Goal: Task Accomplishment & Management: Manage account settings

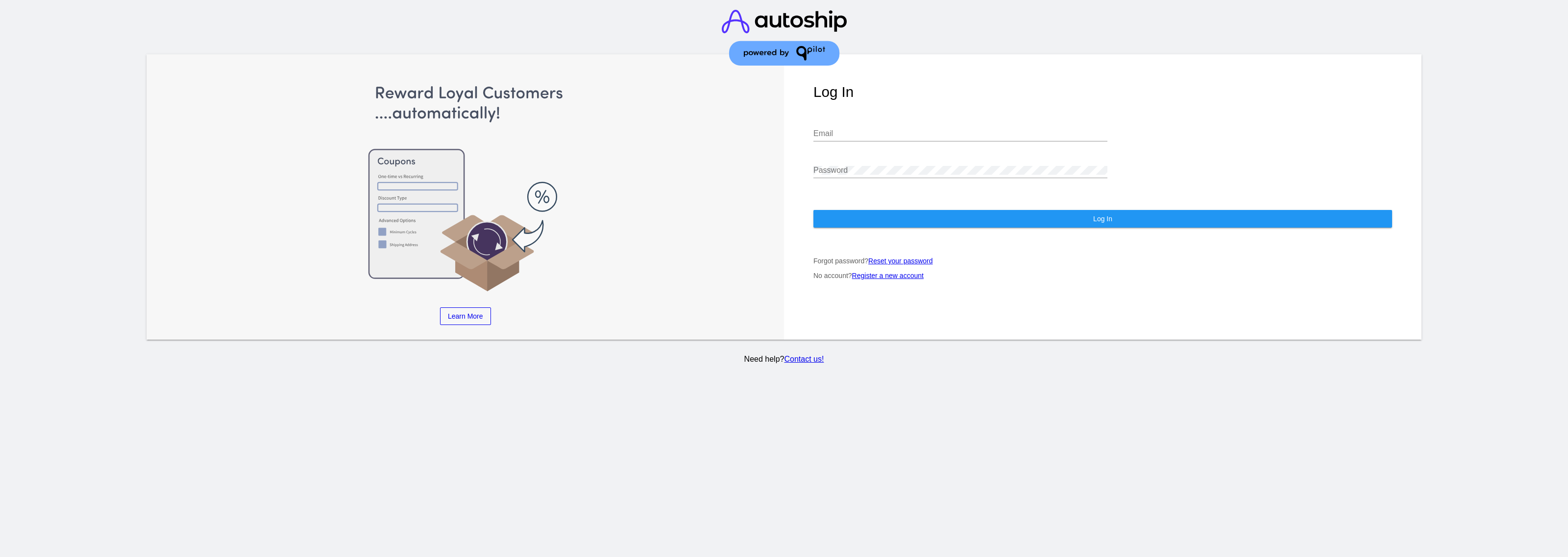
click at [893, 142] on div "Email" at bounding box center [960, 135] width 294 height 32
drag, startPoint x: 882, startPoint y: 137, endPoint x: 878, endPoint y: 134, distance: 5.0
click at [882, 137] on input "Email" at bounding box center [960, 134] width 294 height 9
click at [838, 133] on input "Email" at bounding box center [960, 134] width 294 height 9
paste input "[PERSON_NAME][EMAIL_ADDRESS][DOMAIN_NAME]"
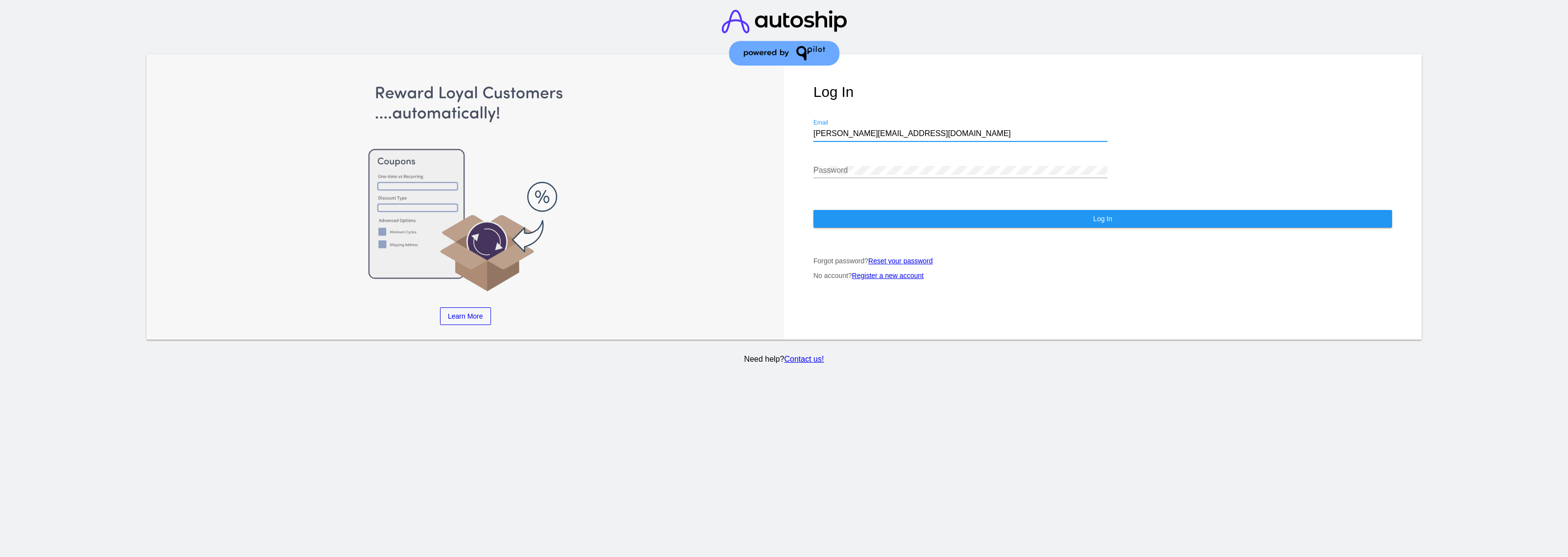
type input "[PERSON_NAME][EMAIL_ADDRESS][DOMAIN_NAME]"
click at [958, 204] on div "Log In [PERSON_NAME][EMAIL_ADDRESS][DOMAIN_NAME] Email Password Log In Forgot p…" at bounding box center [1103, 196] width 637 height 285
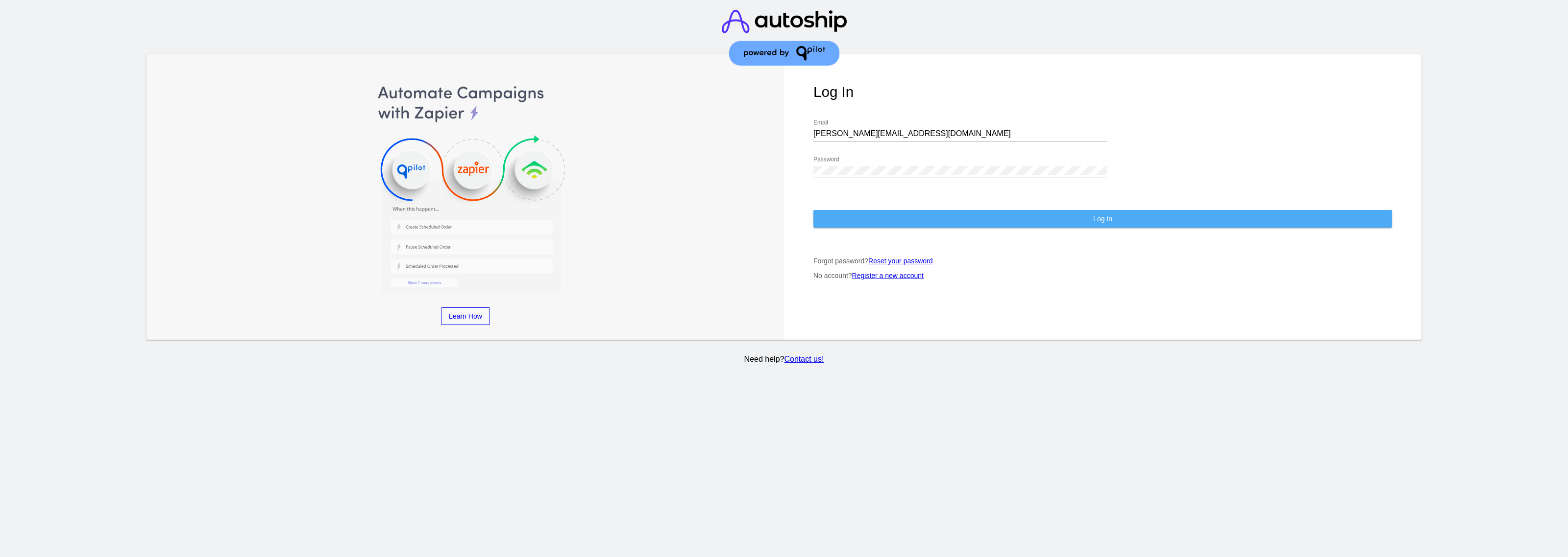
click at [960, 213] on button "Log In" at bounding box center [1103, 218] width 579 height 17
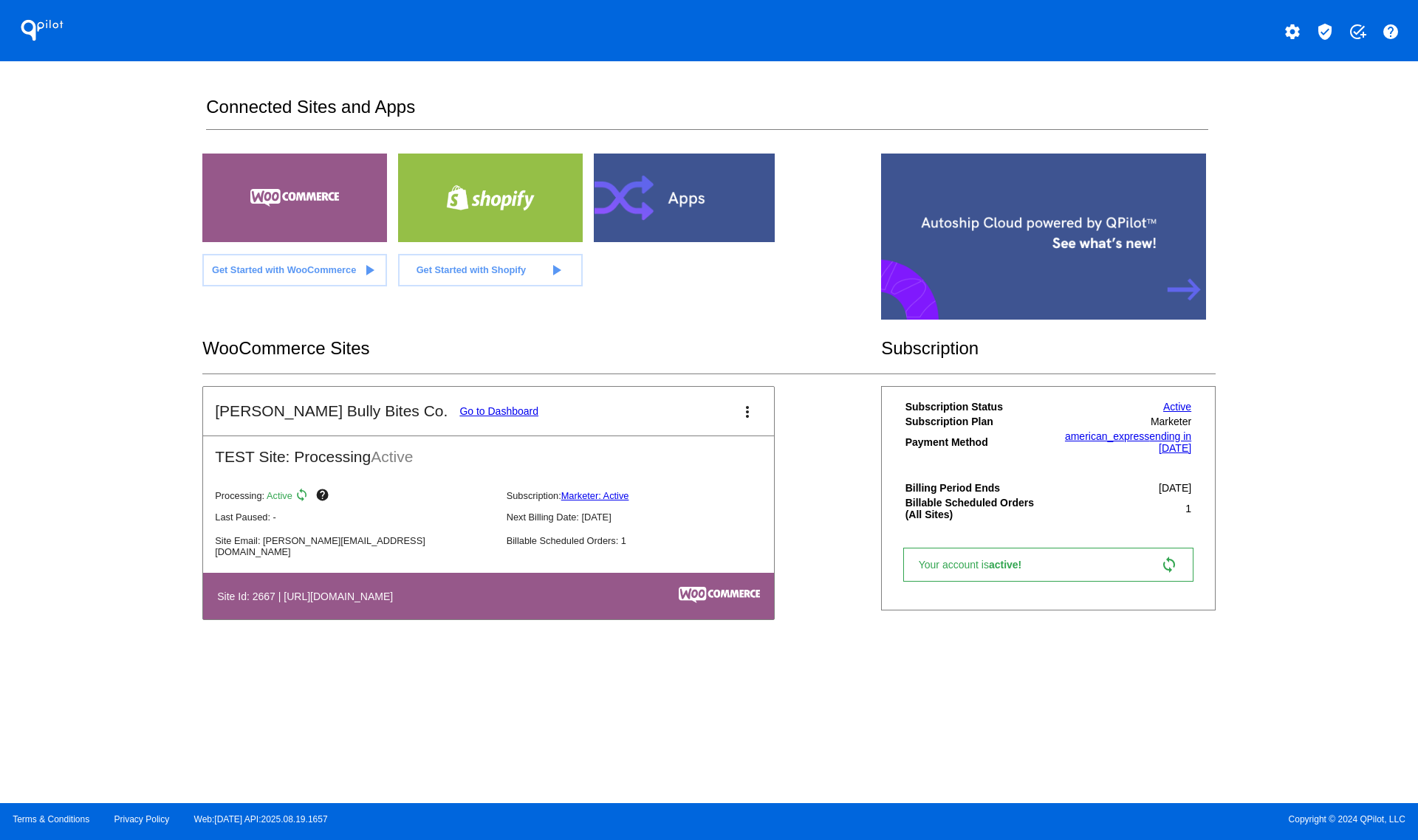
click at [1279, 24] on button "settings" at bounding box center [1292, 30] width 29 height 29
click at [1245, 35] on span "My Account" at bounding box center [1240, 38] width 61 height 13
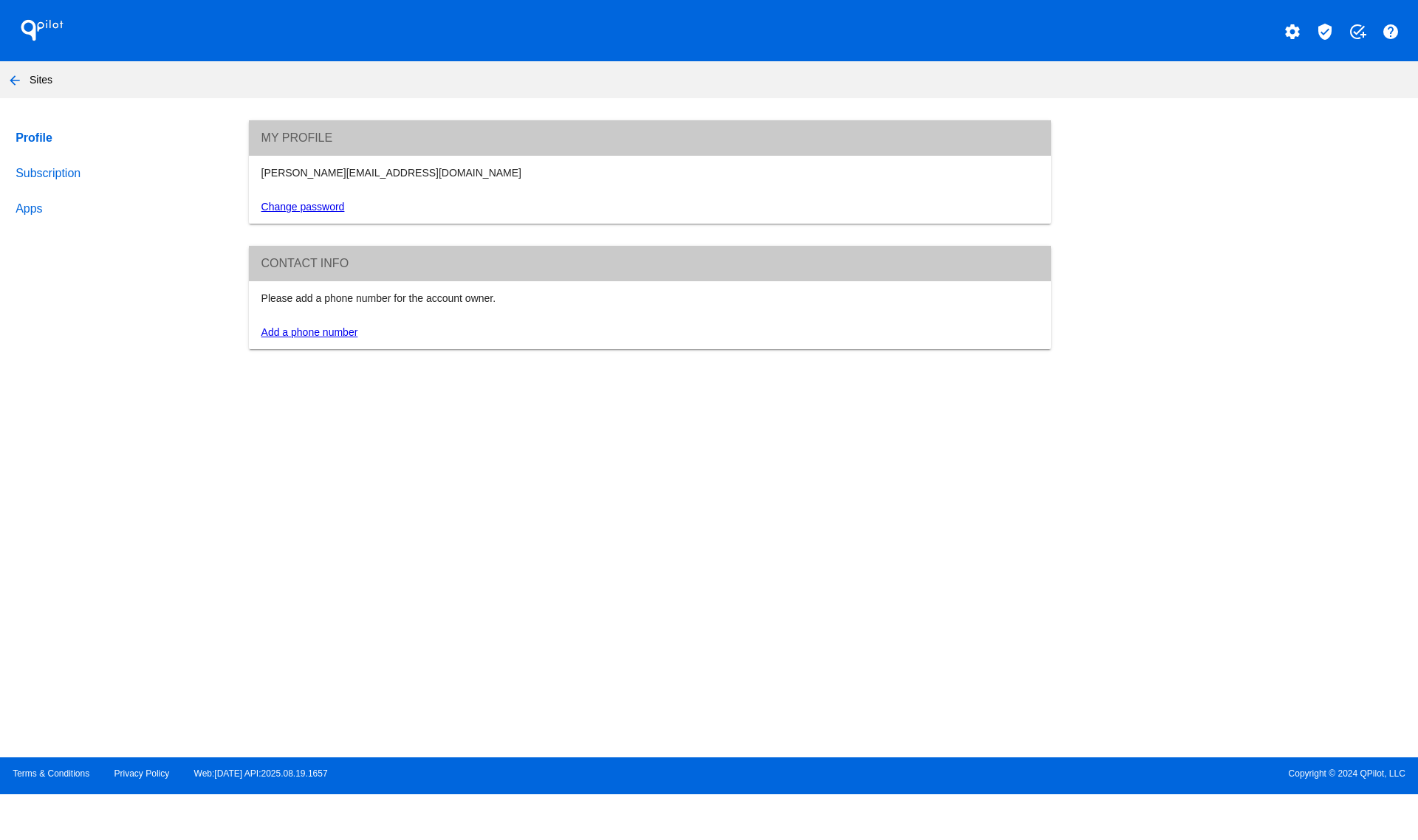
click at [18, 153] on link "Profile" at bounding box center [118, 138] width 211 height 35
click at [20, 165] on link "Subscription" at bounding box center [118, 173] width 211 height 35
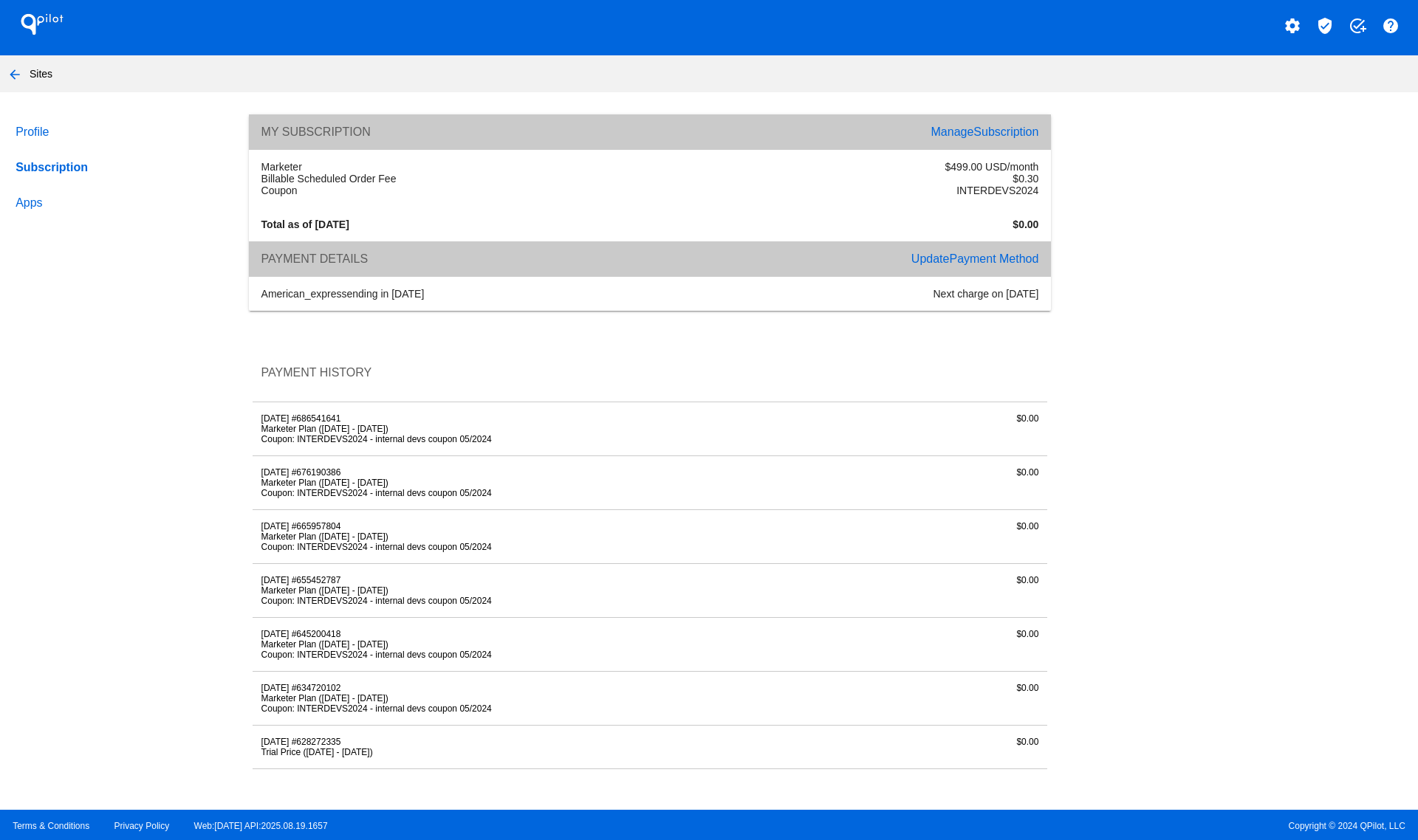
scroll to position [8, 0]
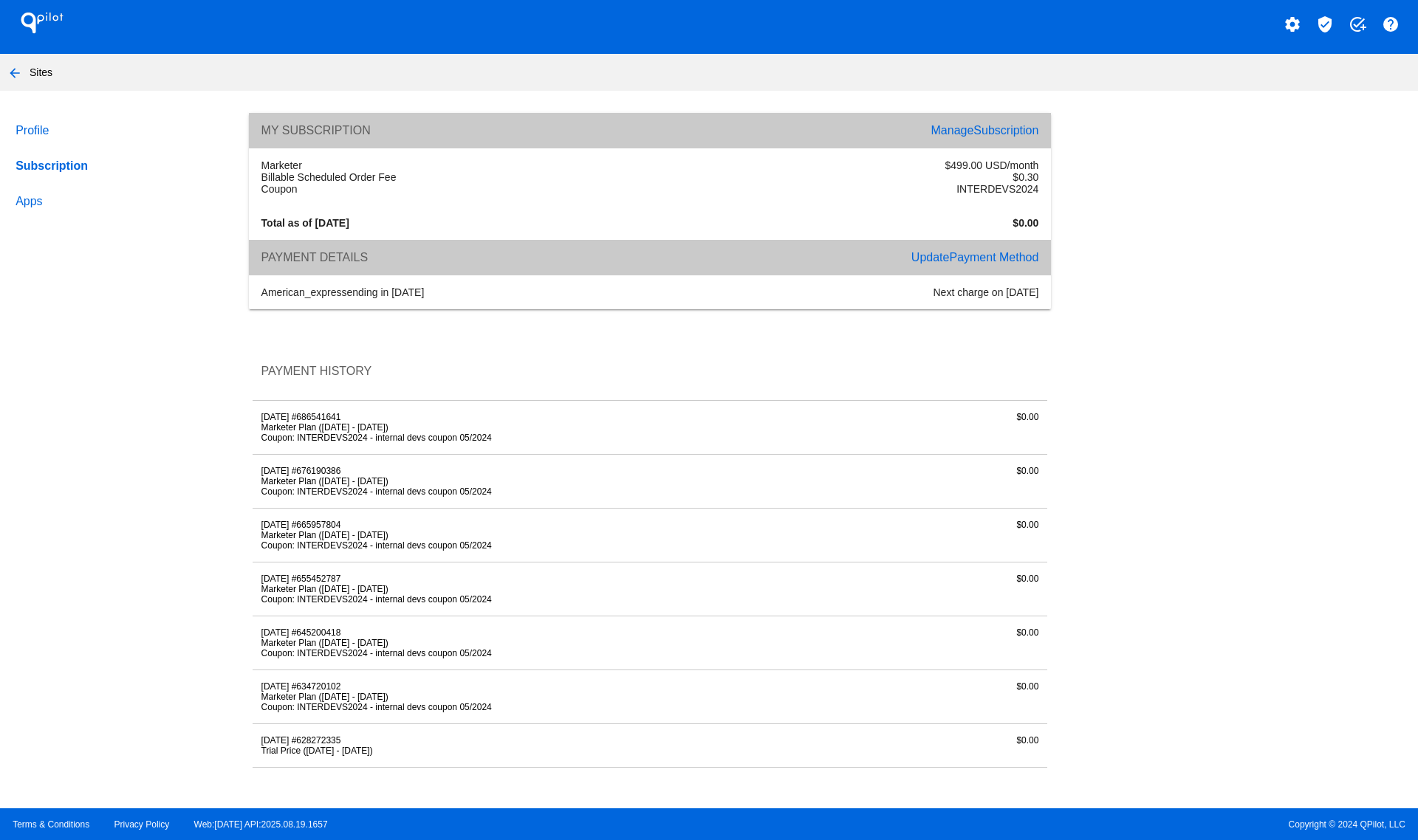
click at [987, 120] on div "My Subscription Manage Subscription" at bounding box center [650, 130] width 802 height 35
click at [985, 133] on span "Subscription" at bounding box center [1005, 130] width 65 height 13
